Goal: Communication & Community: Share content

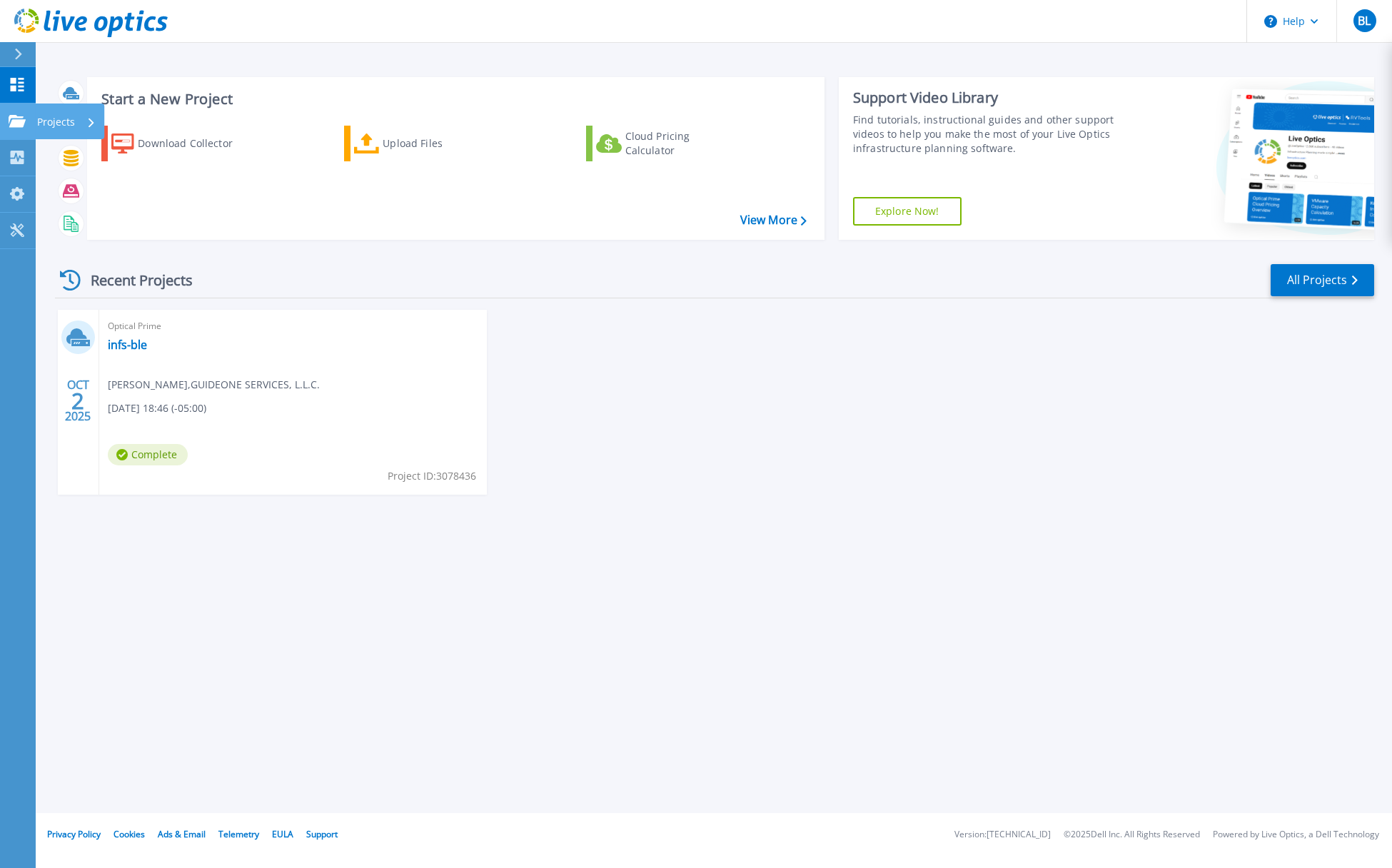
click at [19, 124] on icon at bounding box center [17, 121] width 17 height 12
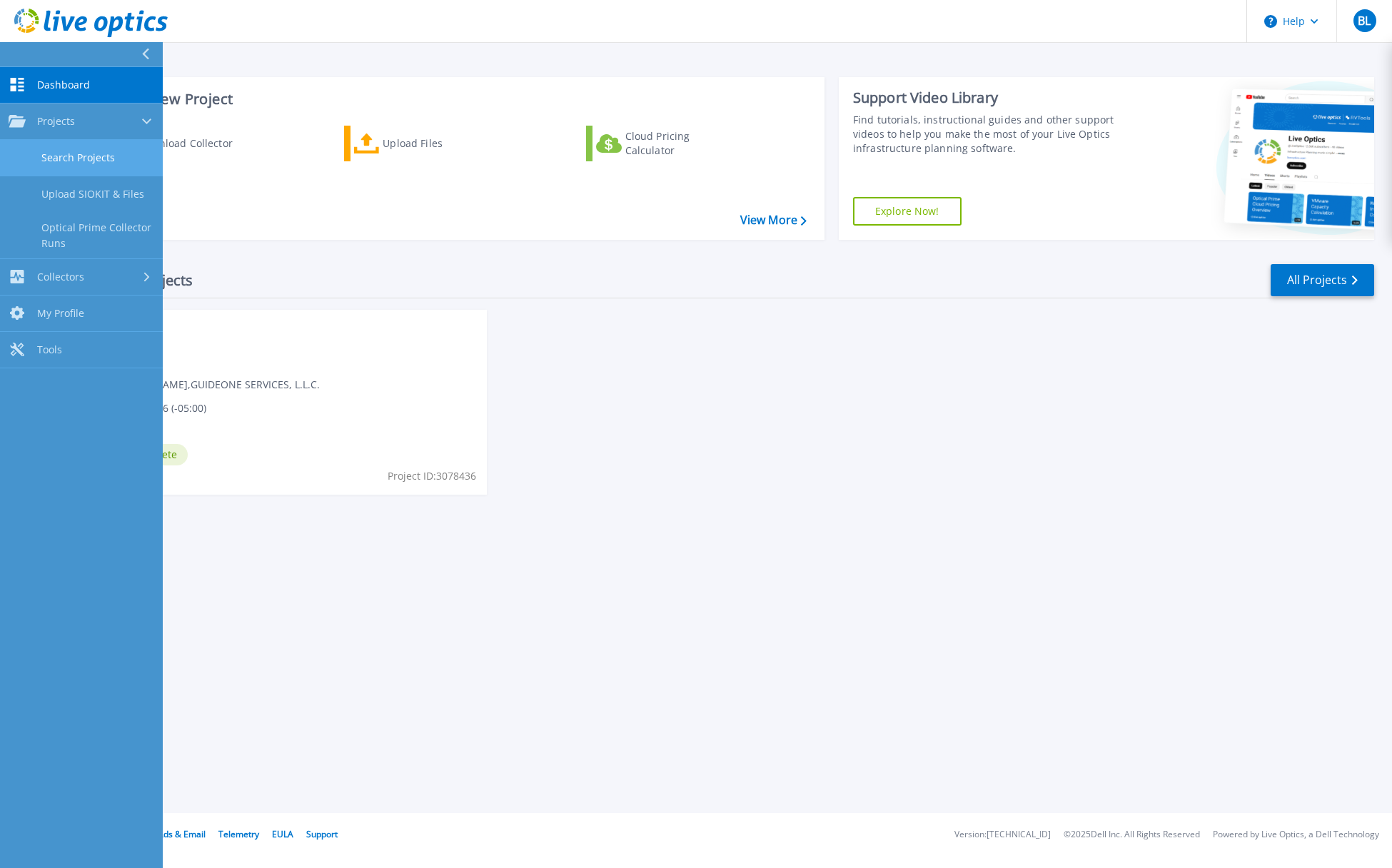
click at [107, 158] on link "Search Projects" at bounding box center [81, 159] width 163 height 36
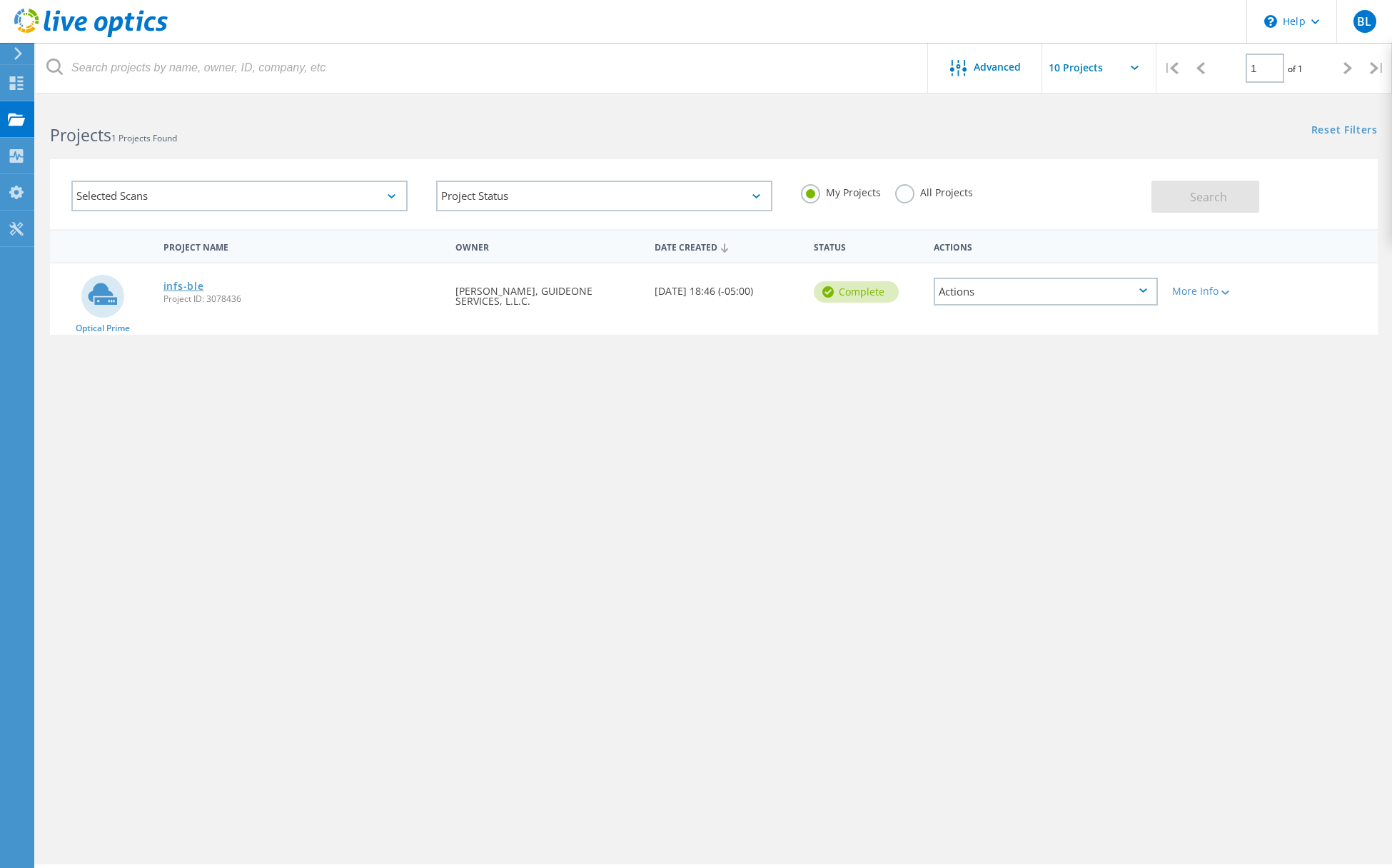
click at [188, 287] on link "infs-ble" at bounding box center [184, 287] width 41 height 10
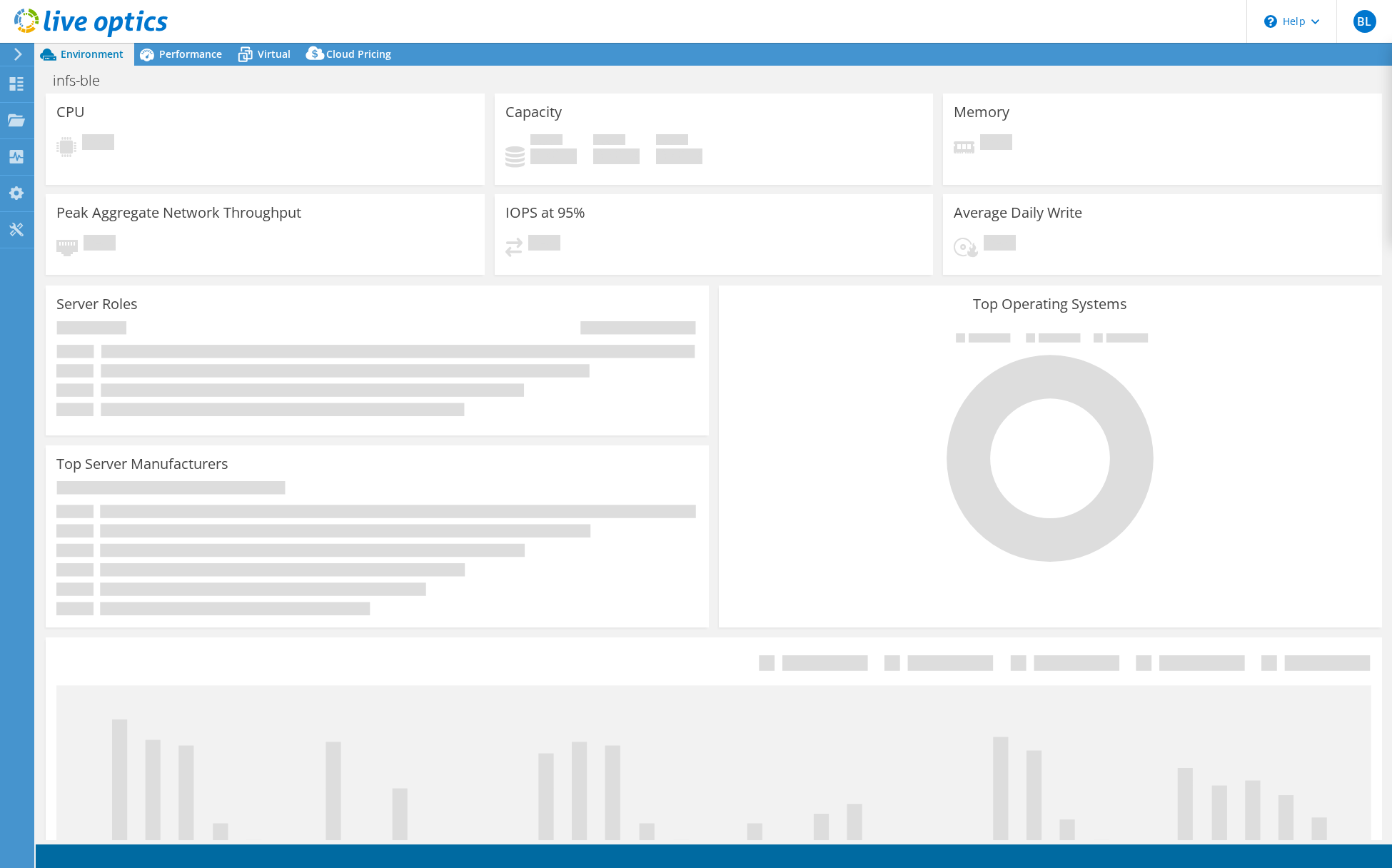
select select "USEast"
select select "USD"
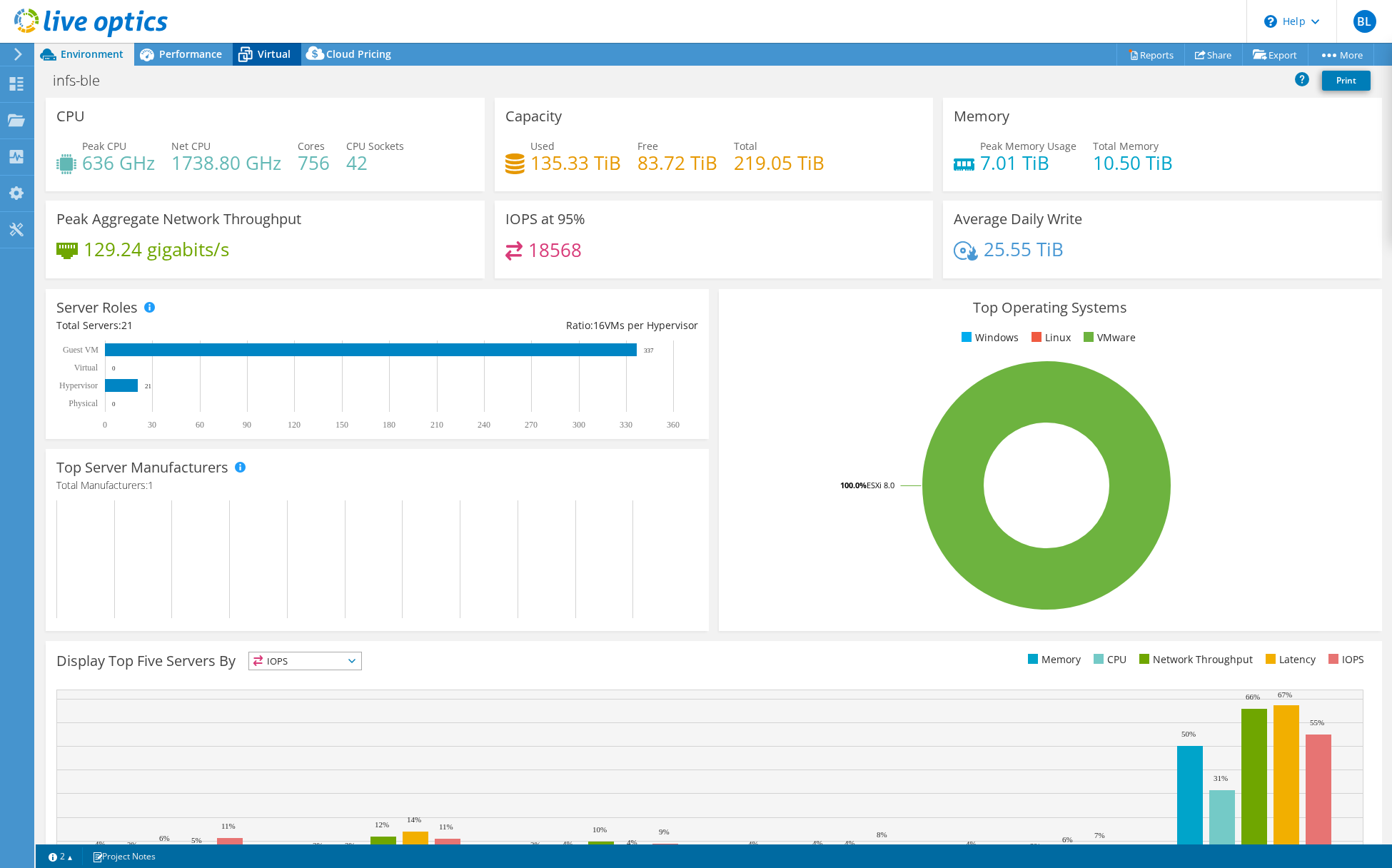
click at [253, 55] on icon at bounding box center [245, 55] width 25 height 25
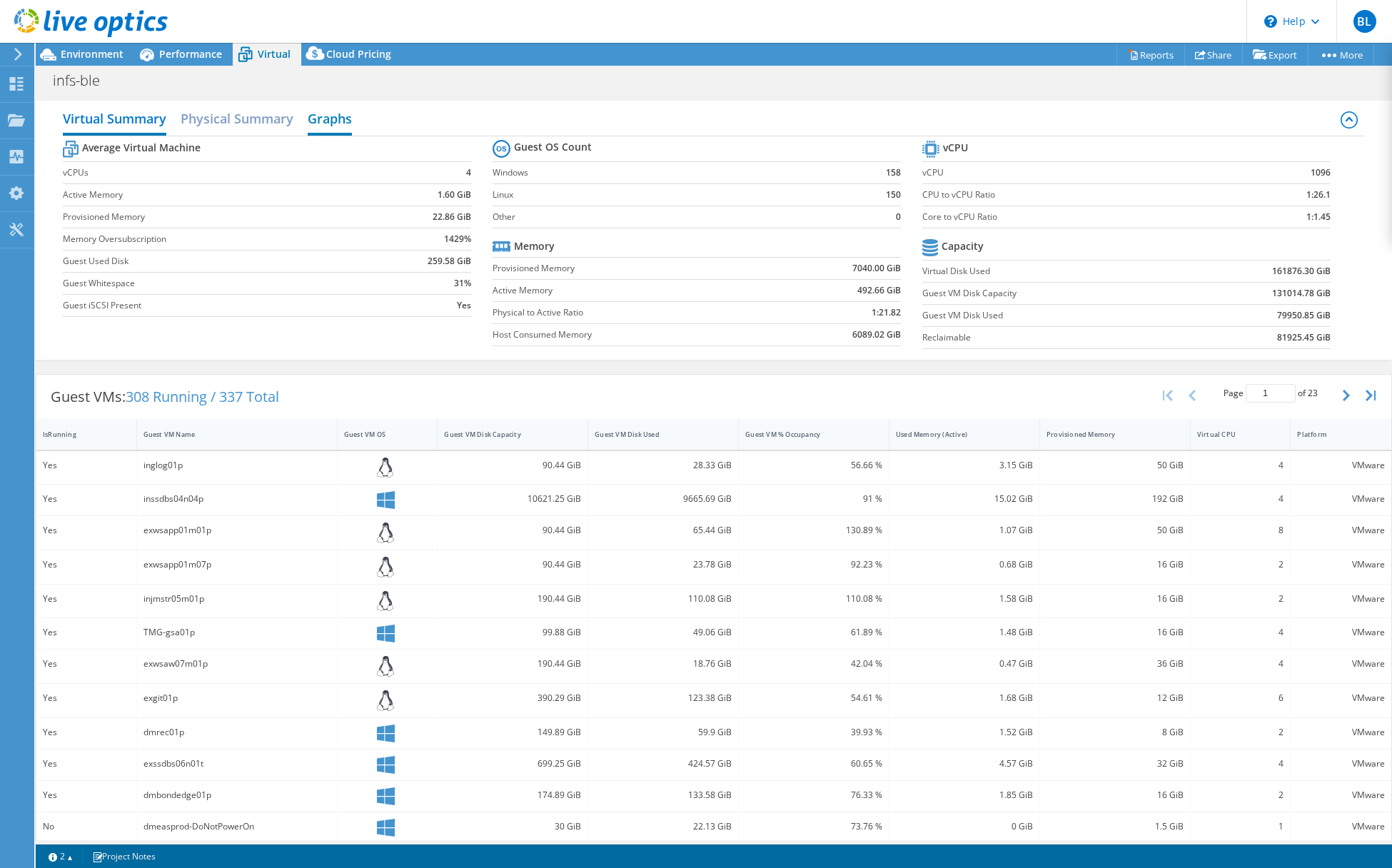
click at [334, 113] on h2 "Graphs" at bounding box center [329, 120] width 44 height 31
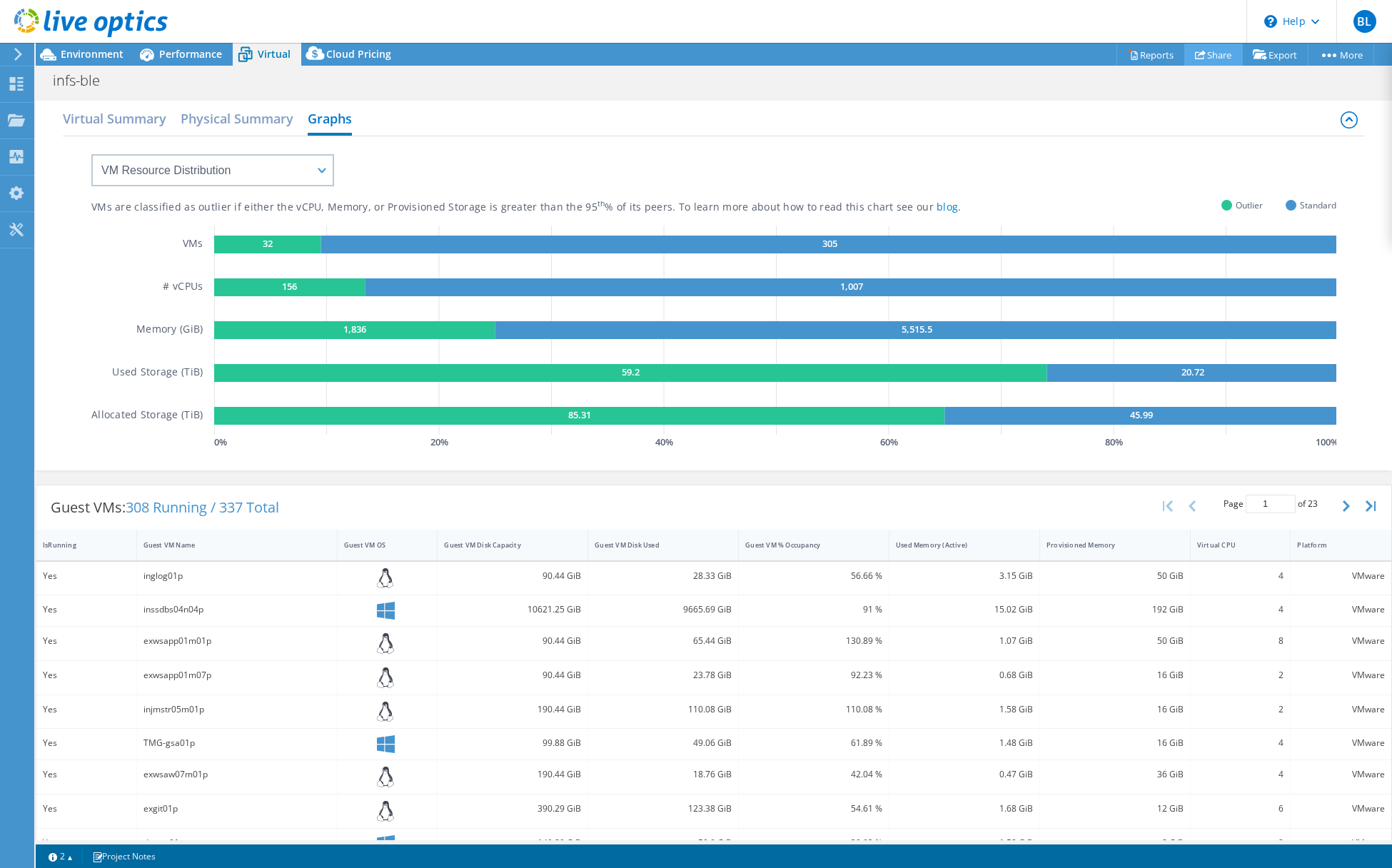
click at [1208, 55] on link "Share" at bounding box center [1214, 55] width 59 height 23
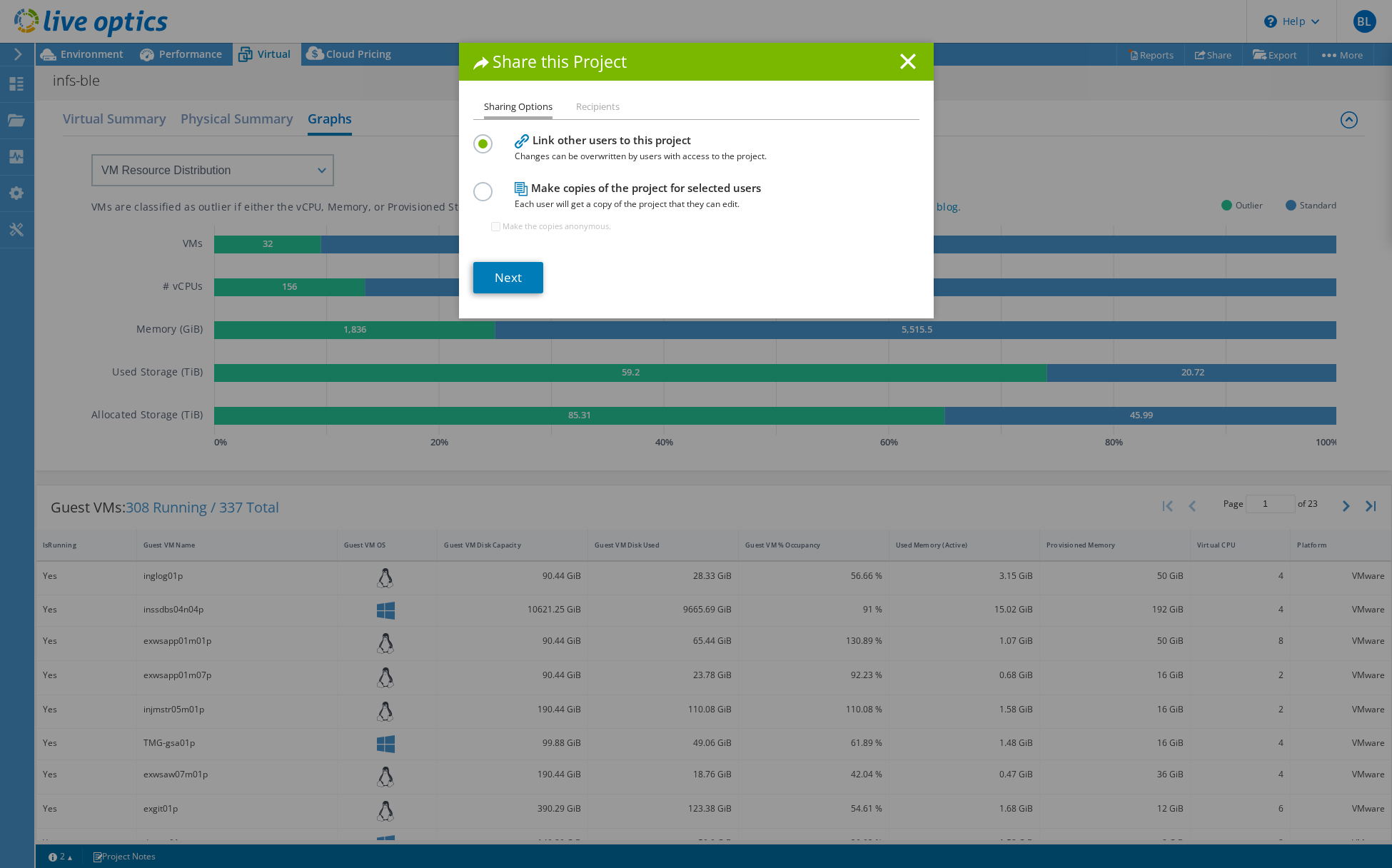
click at [579, 191] on h4 "Make copies of the project for selected users Each user will get a copy of the …" at bounding box center [693, 196] width 357 height 32
click at [485, 185] on label at bounding box center [485, 184] width 25 height 3
click at [0, 0] on input "radio" at bounding box center [0, 0] width 0 height 0
click at [521, 277] on link "Next" at bounding box center [508, 277] width 70 height 31
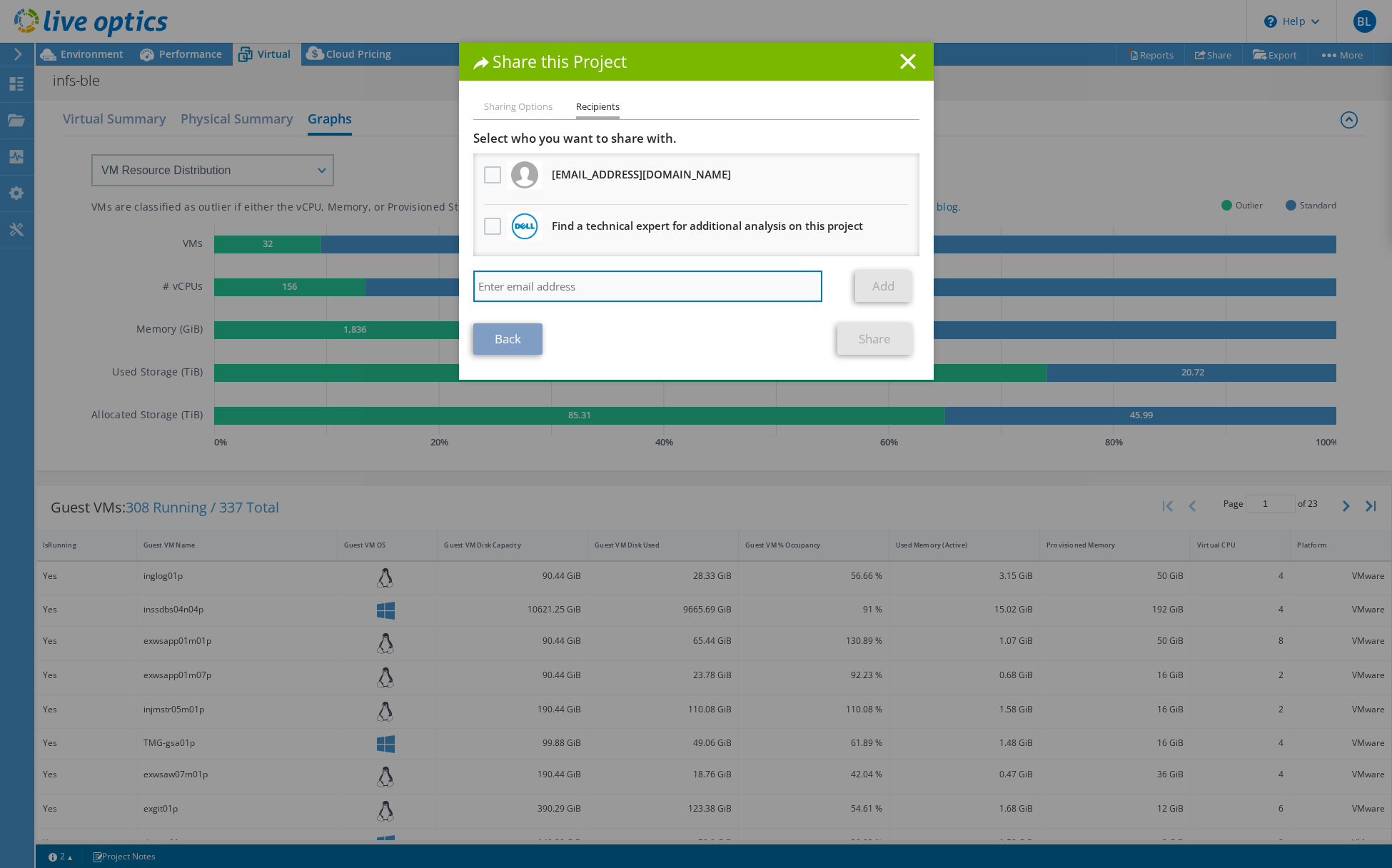
click at [584, 278] on input "search" at bounding box center [648, 286] width 350 height 31
click at [620, 284] on input "search" at bounding box center [648, 286] width 350 height 31
paste input "GMackey@themutualgroup.com"
type input "GMackey@themutualgroup.com"
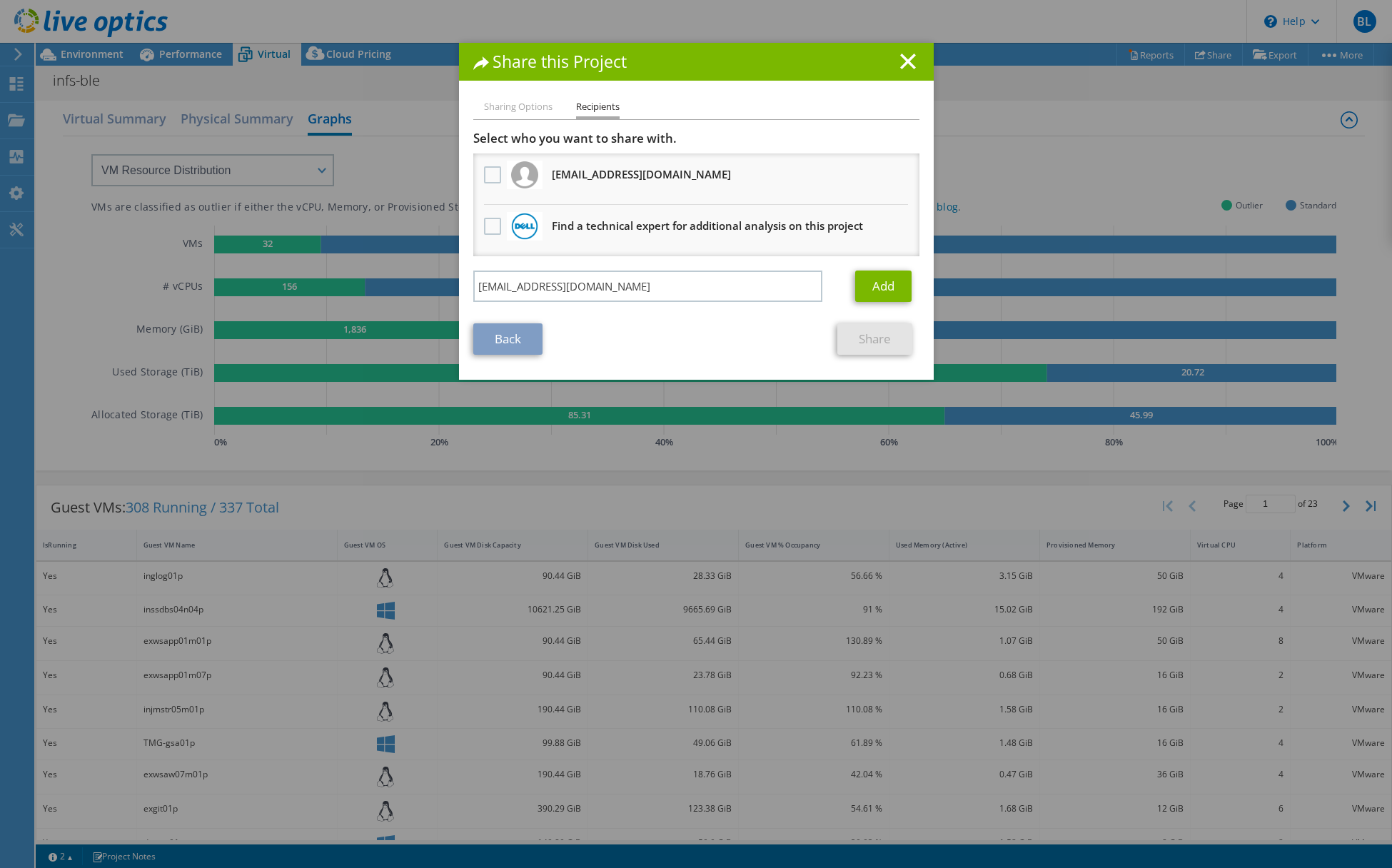
click at [881, 287] on link "Add" at bounding box center [883, 286] width 56 height 31
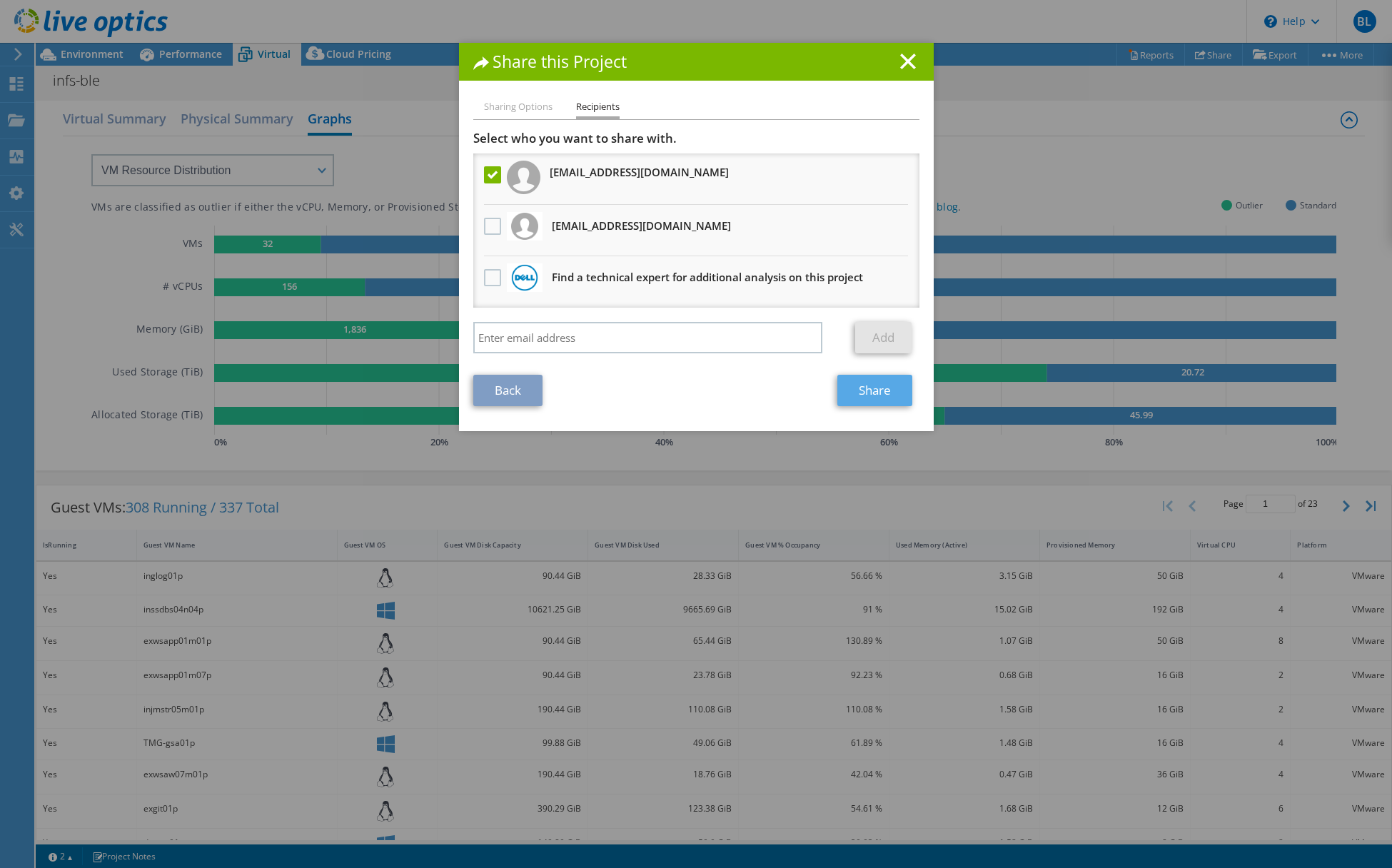
click at [876, 395] on link "Share" at bounding box center [875, 391] width 75 height 31
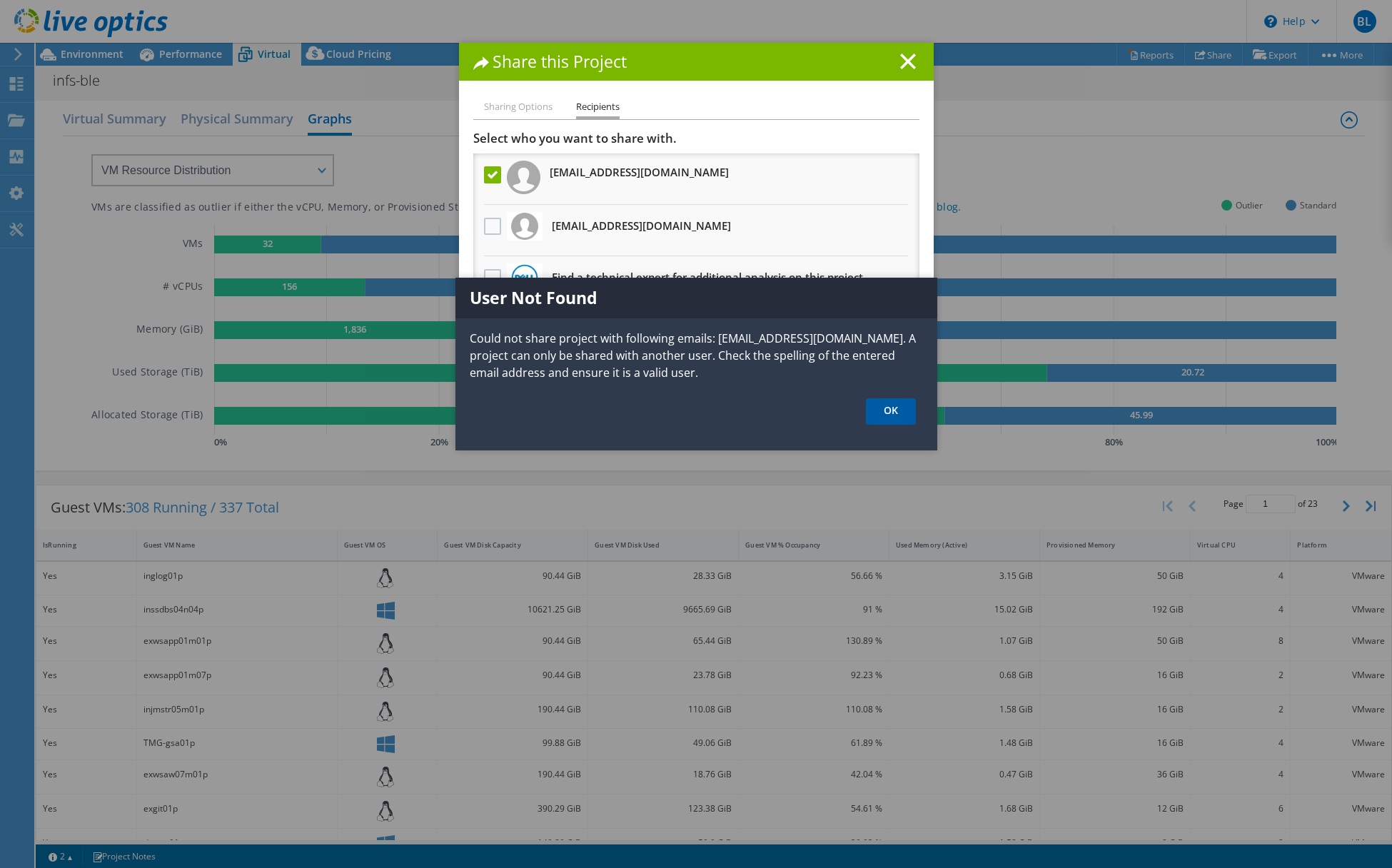
click at [879, 411] on link "OK" at bounding box center [891, 411] width 50 height 26
